Goal: Check status: Check status

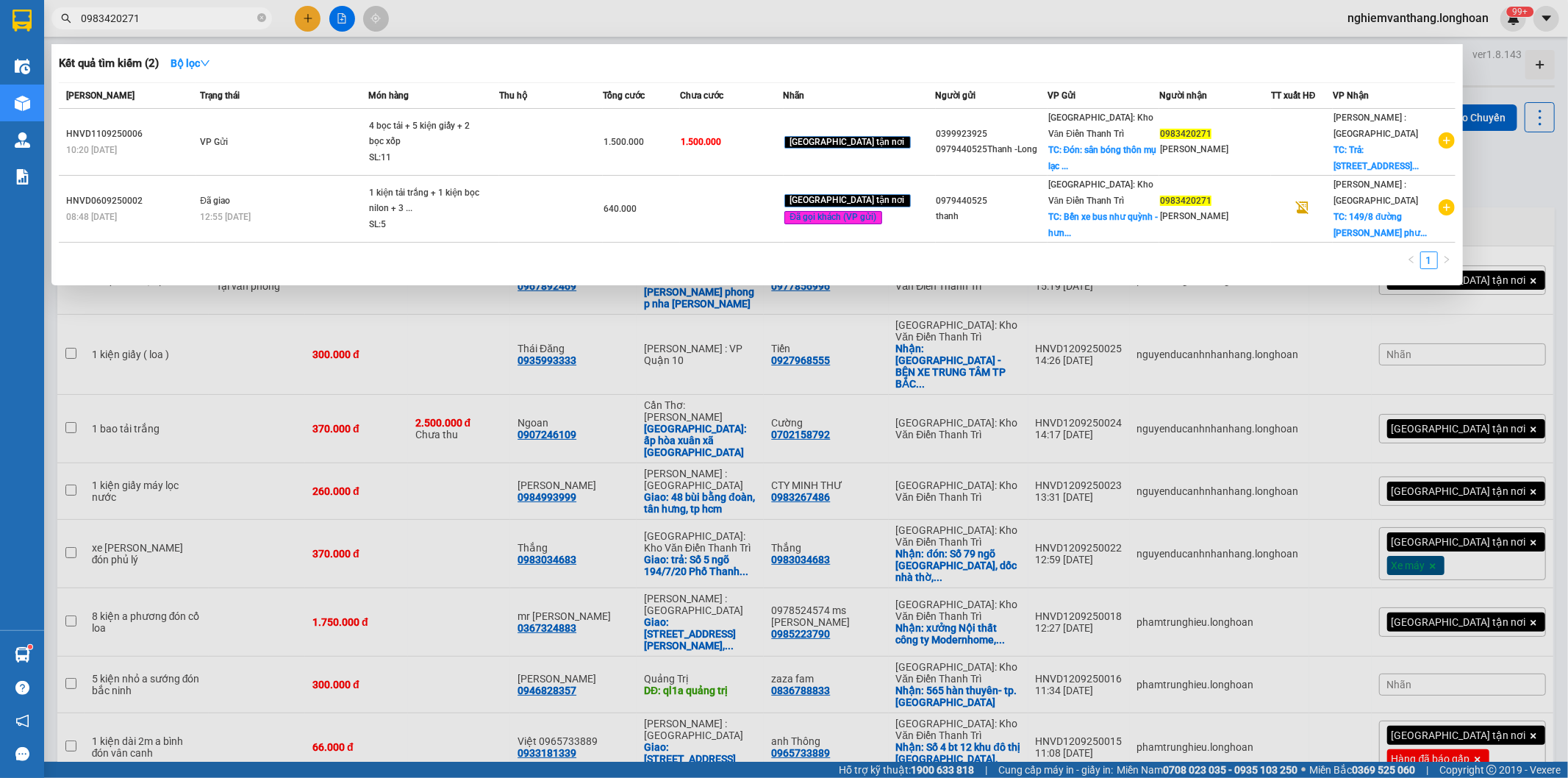
type input "0983420271"
click at [253, 107] on th "Trạng thái" at bounding box center [282, 96] width 172 height 26
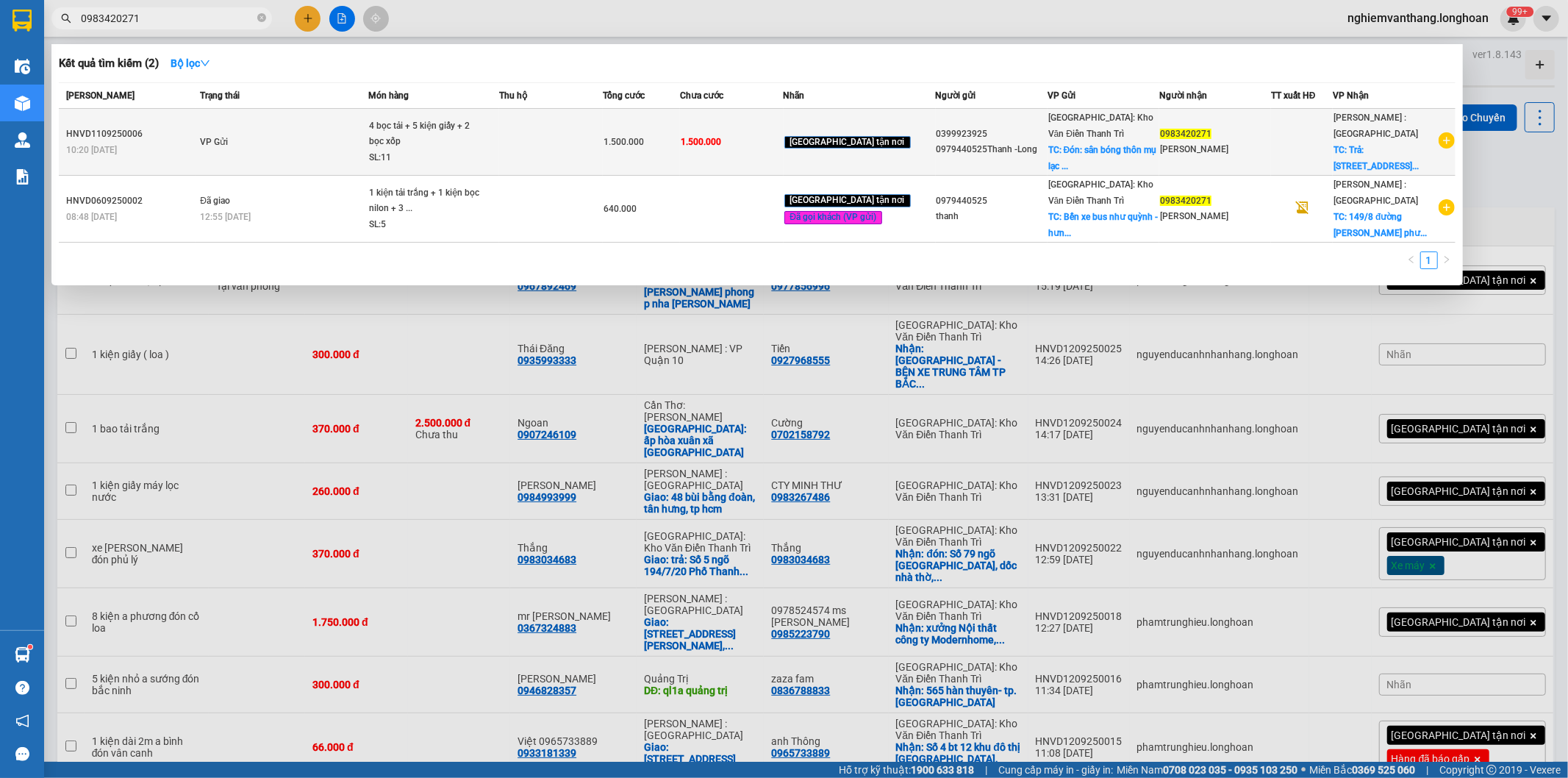
click at [248, 125] on td "VP Gửi" at bounding box center [282, 142] width 172 height 67
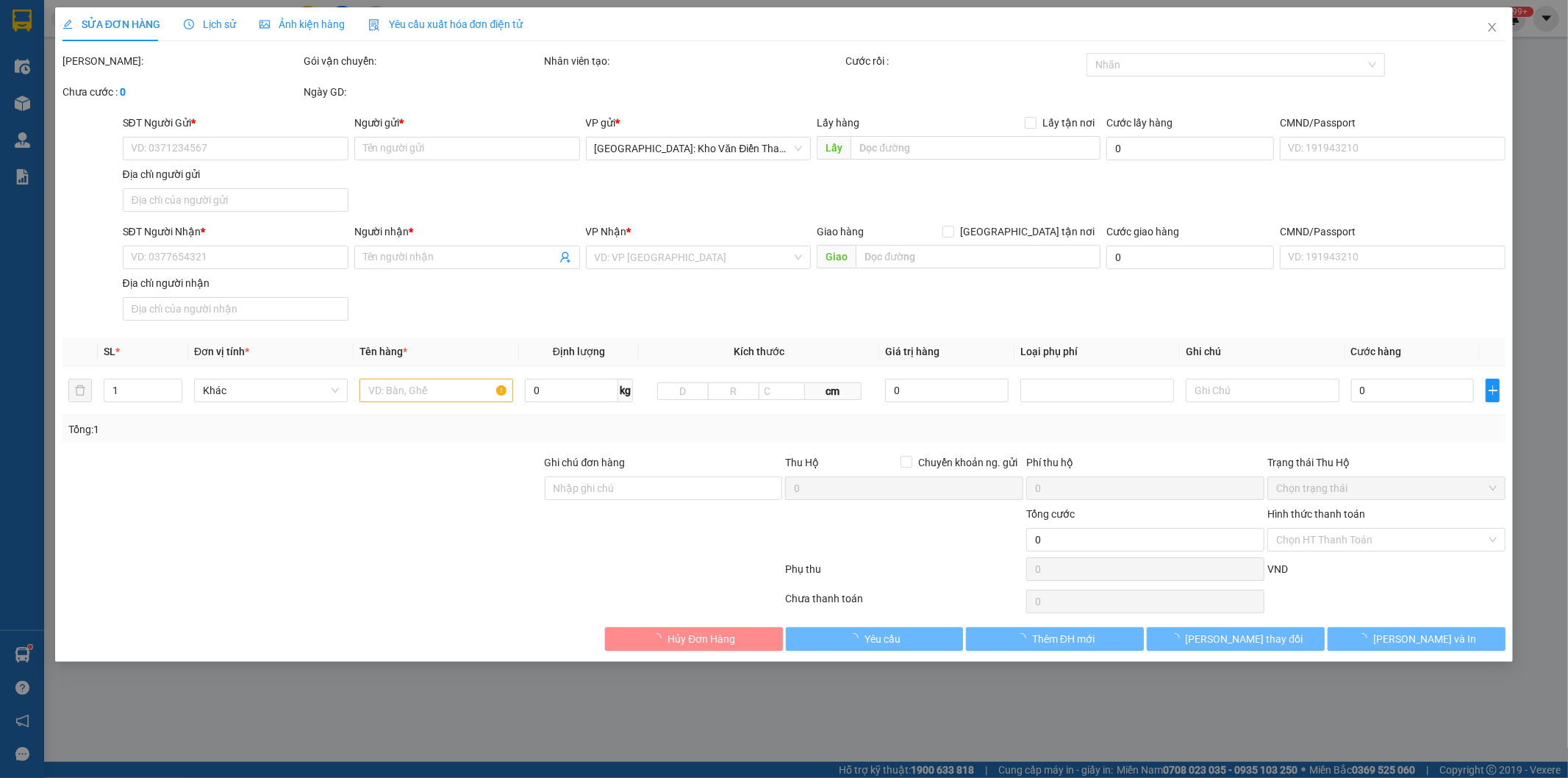
click at [204, 26] on span "Lịch sử" at bounding box center [209, 24] width 52 height 12
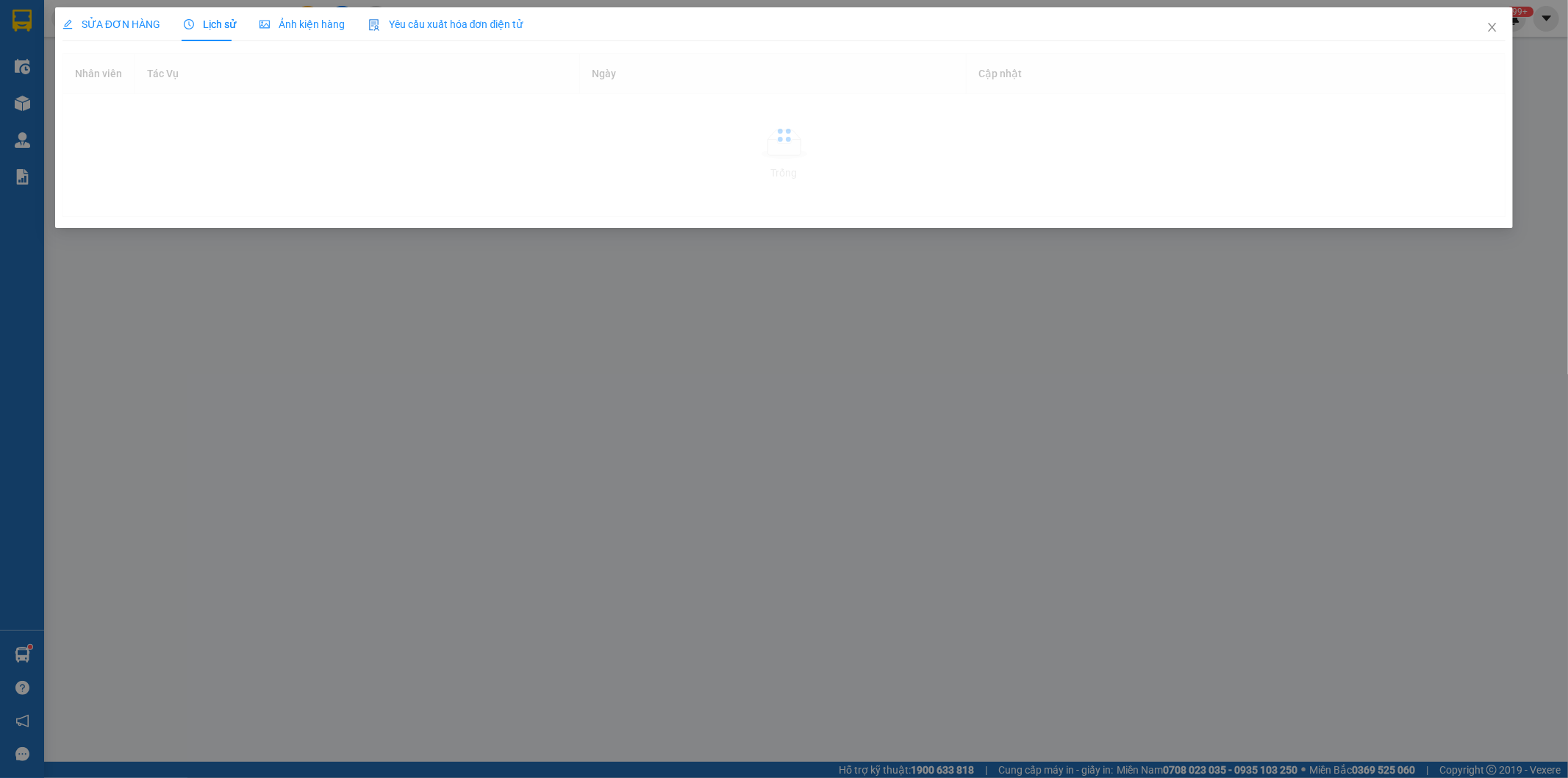
click at [222, 23] on span "Lịch sử" at bounding box center [209, 24] width 52 height 12
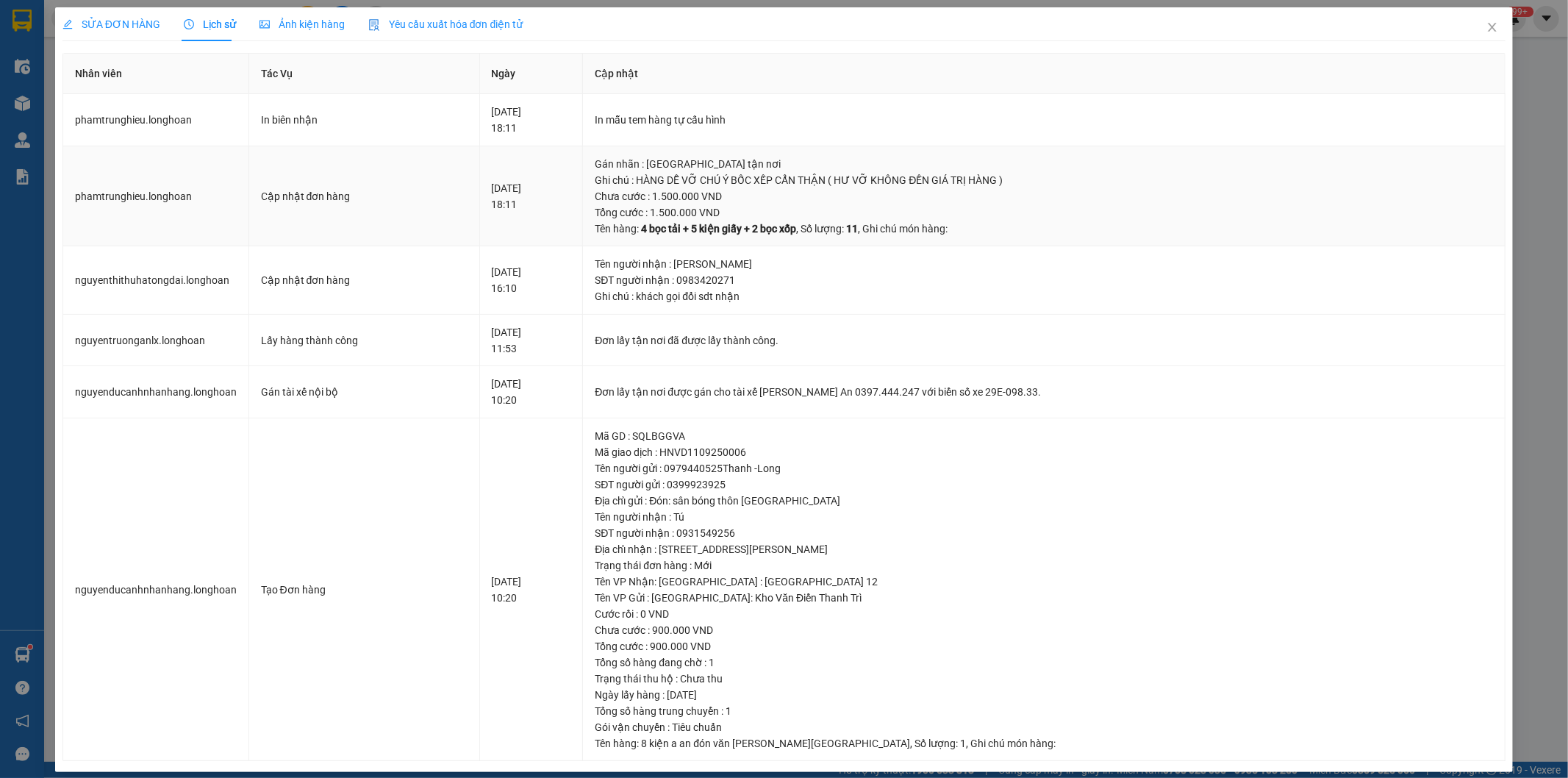
scroll to position [11, 0]
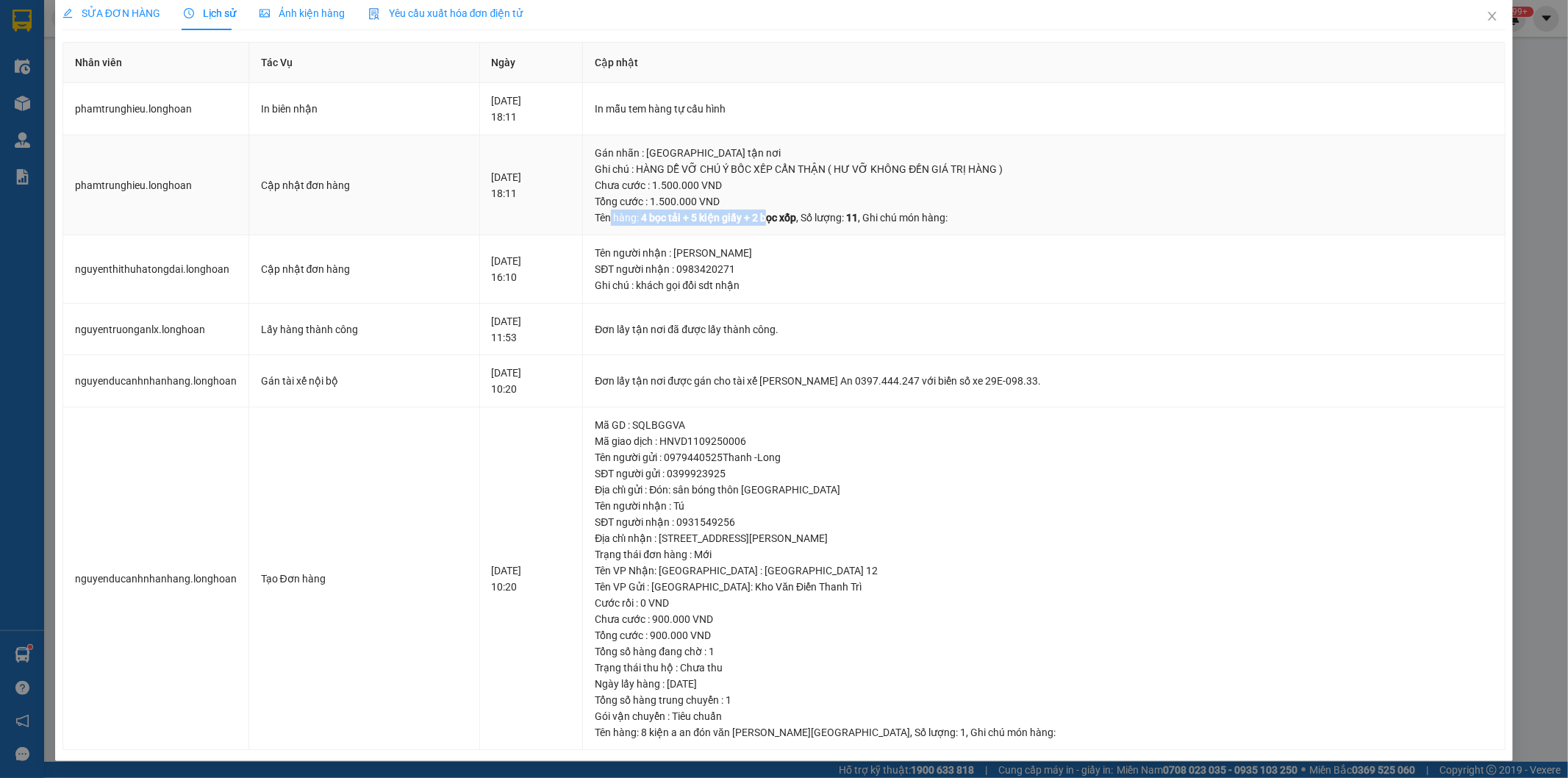
drag, startPoint x: 645, startPoint y: 216, endPoint x: 832, endPoint y: 224, distance: 187.2
click at [817, 221] on div "Tên hàng: 4 bọc tải + 5 kiện giấy + 2 bọc xốp , Số lượng: 11 , Ghi chú món hàng:" at bounding box center [1044, 217] width 899 height 16
click at [850, 225] on td "Gán nhãn : Giao tận nơi Ghi chú : HÀNG DỄ VỠ CHÚ Ý BỐC XẾP CẨN THẬN ( HƯ VỠ K…" at bounding box center [1044, 185] width 923 height 101
drag, startPoint x: 688, startPoint y: 226, endPoint x: 847, endPoint y: 231, distance: 159.1
click at [826, 226] on td "Gán nhãn : Giao tận nơi Ghi chú : HÀNG DỄ VỠ CHÚ Ý BỐC XẾP CẨN THẬN ( HƯ VỠ K…" at bounding box center [1044, 185] width 923 height 101
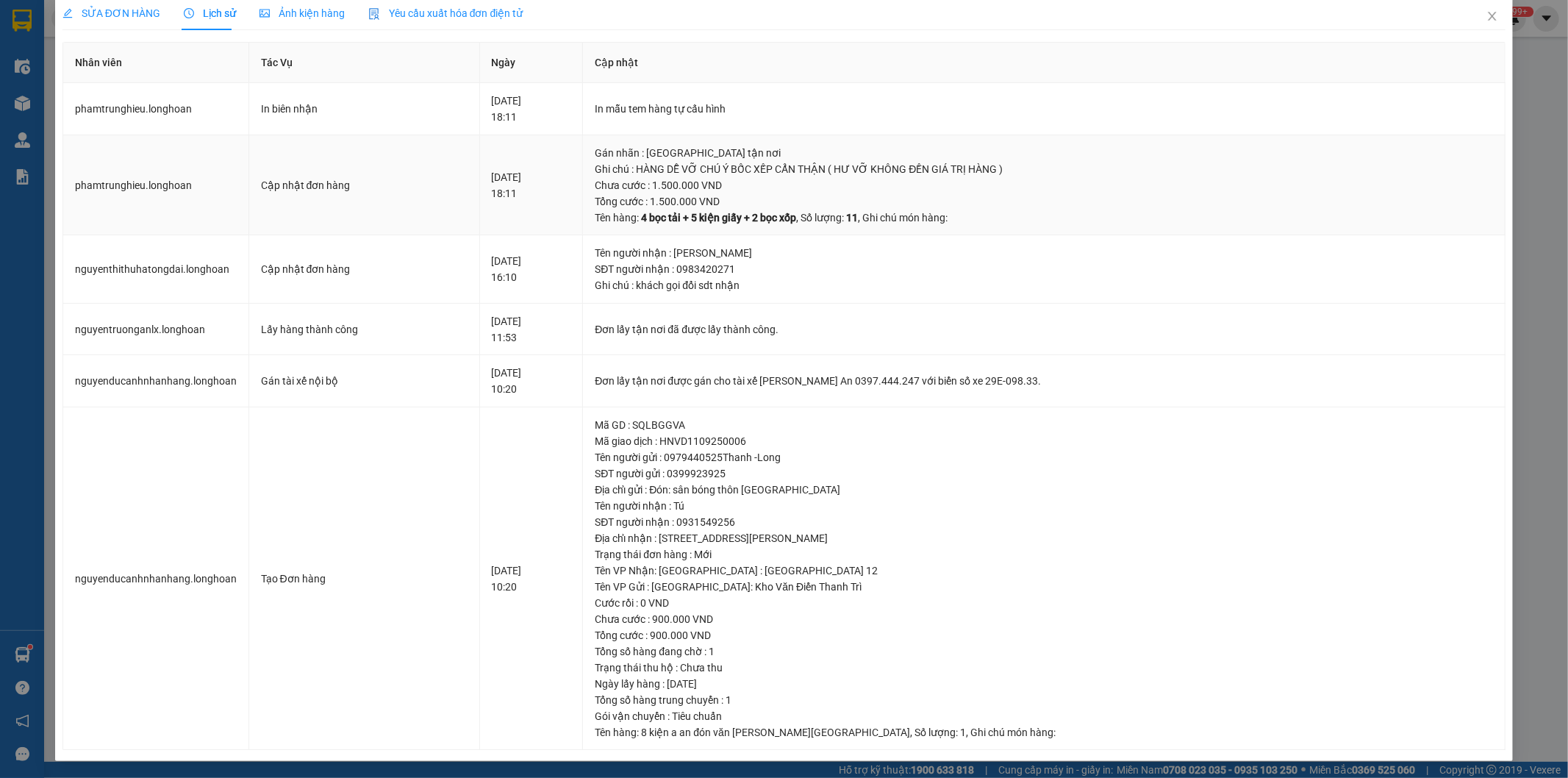
click at [861, 230] on td "Gán nhãn : Giao tận nơi Ghi chú : HÀNG DỄ VỠ CHÚ Ý BỐC XẾP CẨN THẬN ( HƯ VỠ K…" at bounding box center [1044, 185] width 923 height 101
